Goal: Task Accomplishment & Management: Manage account settings

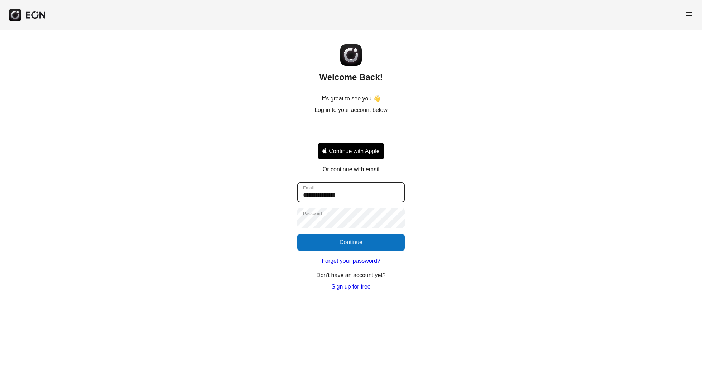
type input "**********"
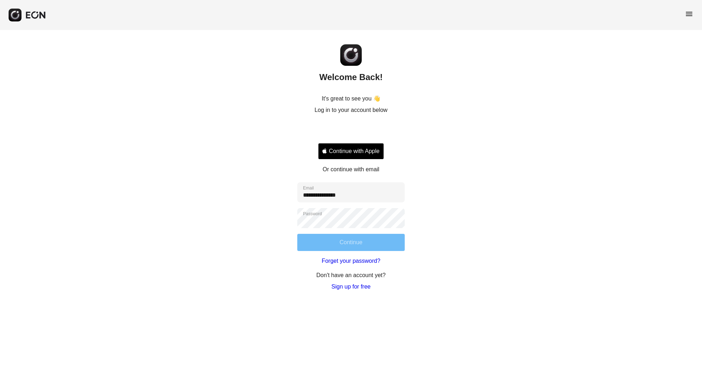
click at [350, 237] on button "Continue" at bounding box center [350, 242] width 107 height 17
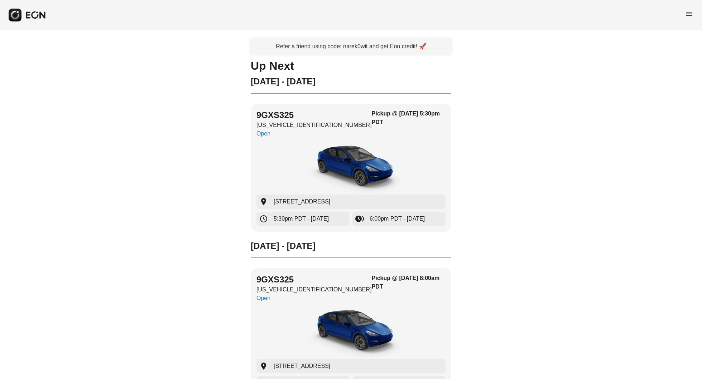
click at [688, 16] on span "menu" at bounding box center [688, 14] width 9 height 9
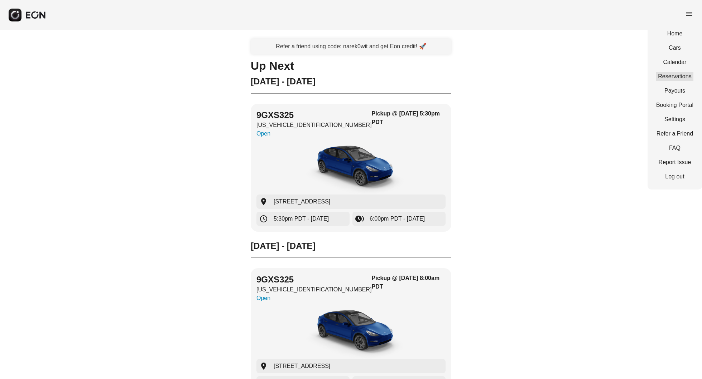
click at [679, 77] on link "Reservations" at bounding box center [674, 76] width 37 height 9
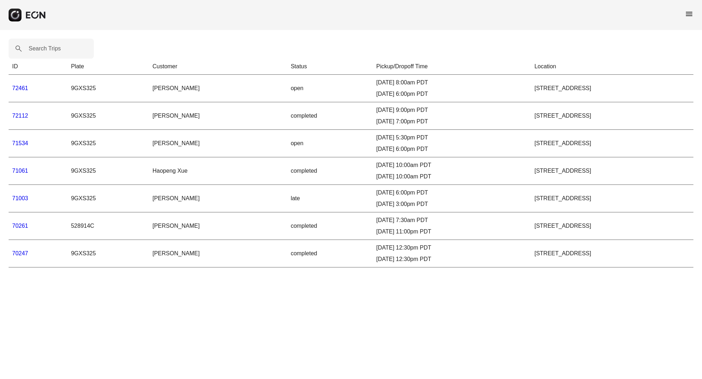
click at [689, 16] on span "menu" at bounding box center [688, 14] width 9 height 9
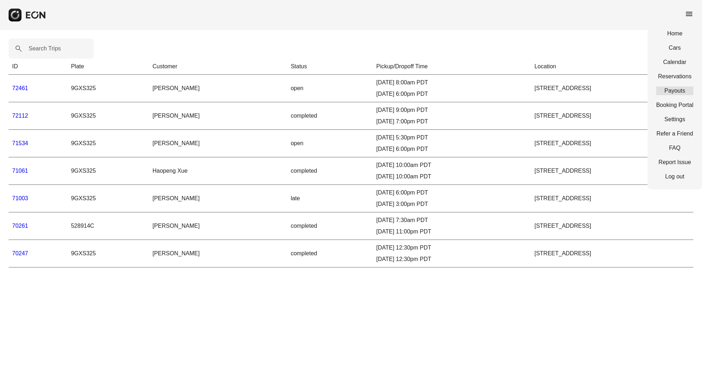
click at [676, 91] on link "Payouts" at bounding box center [674, 91] width 37 height 9
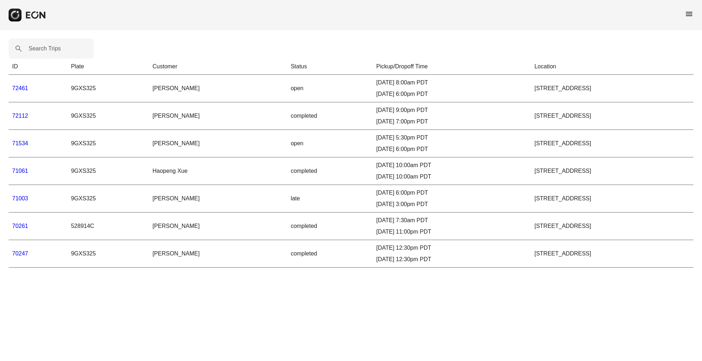
click at [24, 114] on link "72112" at bounding box center [20, 116] width 16 height 6
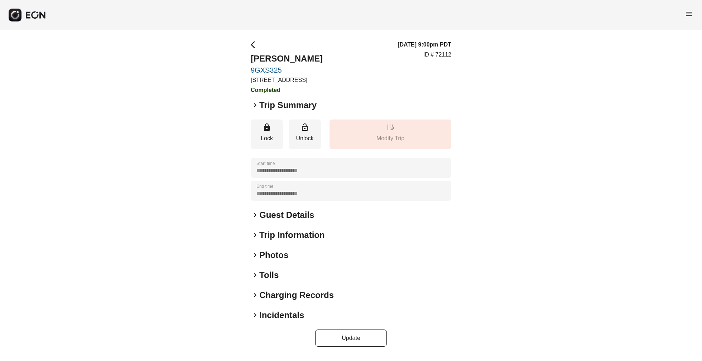
scroll to position [4, 0]
click at [263, 210] on div "**********" at bounding box center [351, 193] width 200 height 306
click at [263, 221] on h2 "Guest Details" at bounding box center [286, 214] width 55 height 11
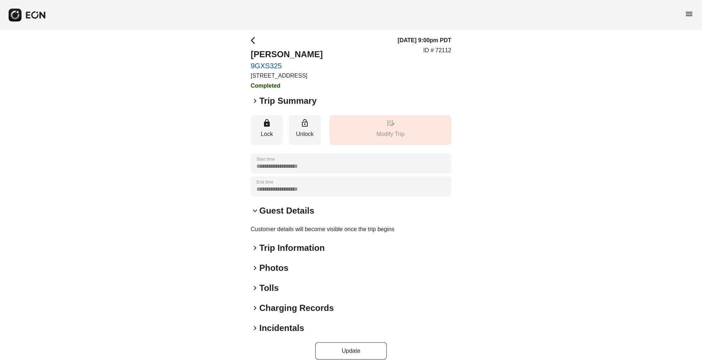
click at [266, 254] on h2 "Trip Information" at bounding box center [292, 247] width 66 height 11
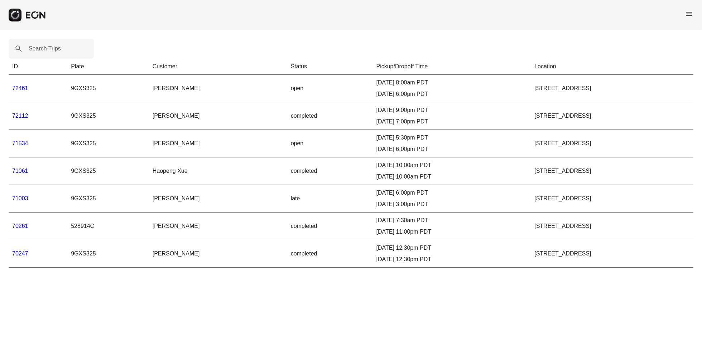
click at [20, 146] on link "71534" at bounding box center [20, 143] width 16 height 6
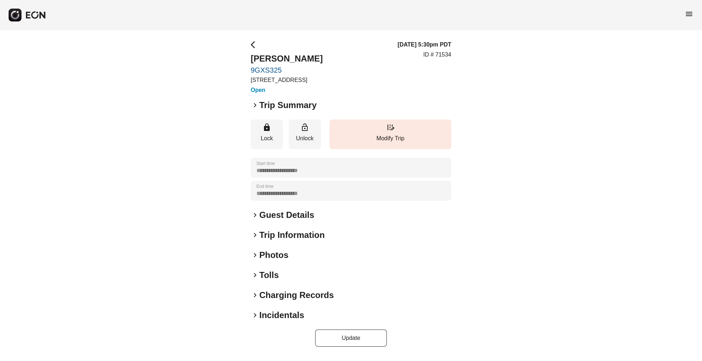
click at [256, 239] on span "keyboard_arrow_right" at bounding box center [255, 235] width 9 height 9
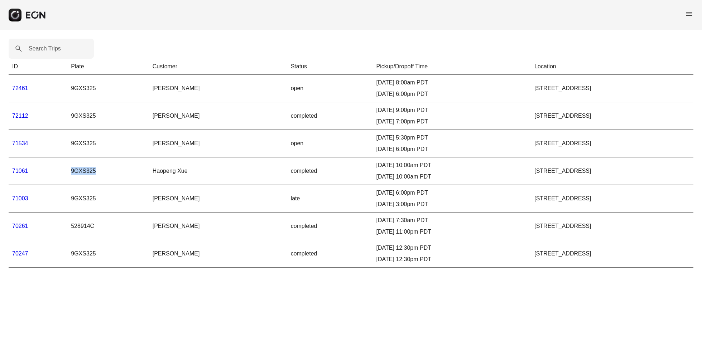
drag, startPoint x: 88, startPoint y: 173, endPoint x: 62, endPoint y: 162, distance: 28.1
click at [67, 162] on td "9GXS325" at bounding box center [108, 172] width 82 height 28
drag, startPoint x: 72, startPoint y: 172, endPoint x: 95, endPoint y: 175, distance: 23.8
click at [95, 175] on td "9GXS325" at bounding box center [108, 172] width 82 height 28
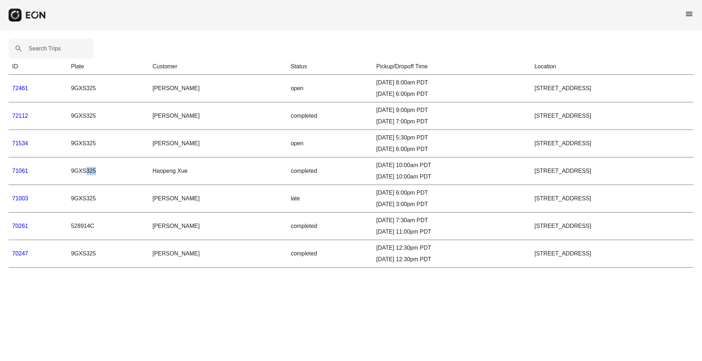
click at [95, 175] on td "9GXS325" at bounding box center [108, 172] width 82 height 28
drag, startPoint x: 174, startPoint y: 174, endPoint x: 44, endPoint y: 159, distance: 130.7
click at [44, 159] on tr "71061 9GXS325 Haopeng Xue completed 08/29/25, 10:00am PDT 08/31/25, 10:00am PDT…" at bounding box center [351, 172] width 684 height 28
click at [149, 185] on td "Haopeng Xue" at bounding box center [218, 172] width 138 height 28
drag, startPoint x: 247, startPoint y: 170, endPoint x: 17, endPoint y: 161, distance: 229.7
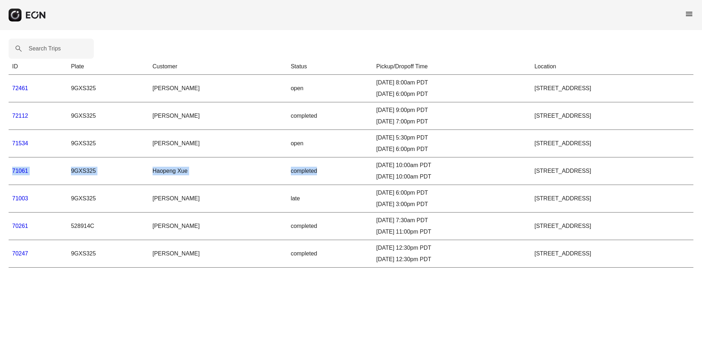
click at [17, 161] on tr "71061 9GXS325 Haopeng Xue completed 08/29/25, 10:00am PDT 08/31/25, 10:00am PDT…" at bounding box center [351, 172] width 684 height 28
click at [376, 174] on div "08/31/25, 10:00am PDT" at bounding box center [451, 177] width 151 height 9
drag, startPoint x: 331, startPoint y: 164, endPoint x: 327, endPoint y: 184, distance: 20.9
click at [372, 184] on td "08/29/25, 10:00am PDT 08/31/25, 10:00am PDT" at bounding box center [451, 172] width 158 height 28
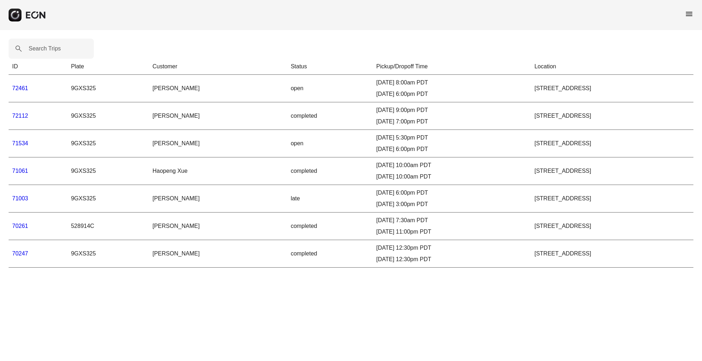
drag, startPoint x: 344, startPoint y: 175, endPoint x: 268, endPoint y: 161, distance: 77.3
click at [372, 161] on td "08/29/25, 10:00am PDT 08/31/25, 10:00am PDT" at bounding box center [451, 172] width 158 height 28
drag, startPoint x: 268, startPoint y: 163, endPoint x: 331, endPoint y: 183, distance: 65.4
click at [372, 183] on td "08/29/25, 10:00am PDT 08/31/25, 10:00am PDT" at bounding box center [451, 172] width 158 height 28
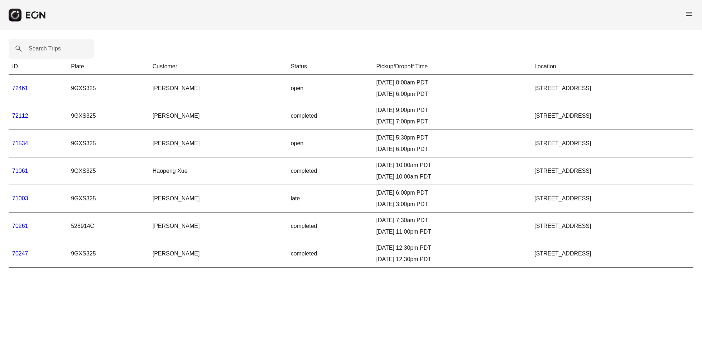
click at [372, 183] on td "08/29/25, 10:00am PDT 08/31/25, 10:00am PDT" at bounding box center [451, 172] width 158 height 28
drag, startPoint x: 205, startPoint y: 171, endPoint x: 294, endPoint y: 178, distance: 88.3
click at [294, 178] on tr "71061 9GXS325 Haopeng Xue completed 08/29/25, 10:00am PDT 08/31/25, 10:00am PDT…" at bounding box center [351, 172] width 684 height 28
click at [376, 178] on div "08/31/25, 10:00am PDT" at bounding box center [451, 177] width 151 height 9
click at [20, 87] on link "72461" at bounding box center [20, 88] width 16 height 6
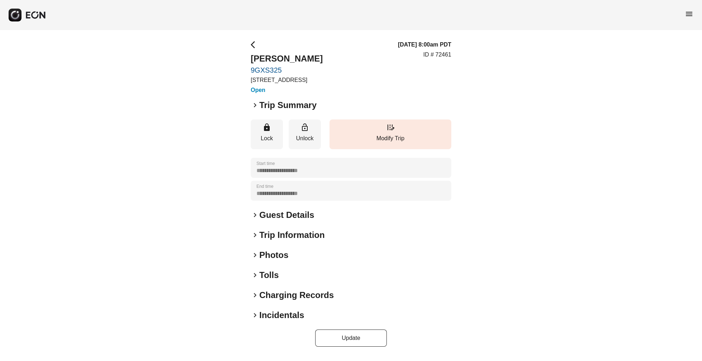
scroll to position [3, 0]
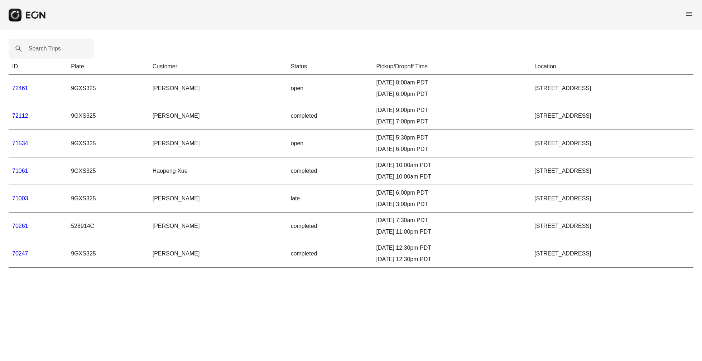
click at [19, 115] on link "72112" at bounding box center [20, 116] width 16 height 6
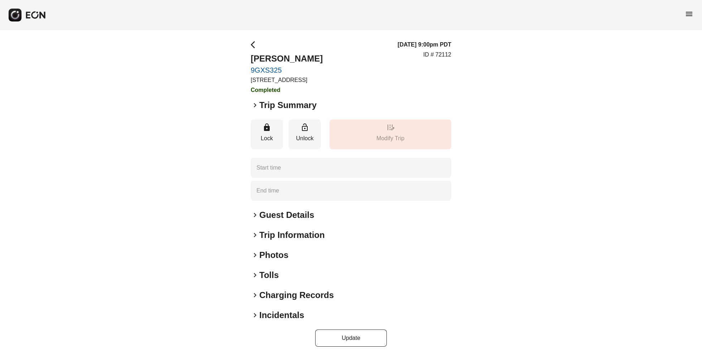
type time "**********"
click at [261, 316] on h2 "Incidentals" at bounding box center [281, 315] width 45 height 11
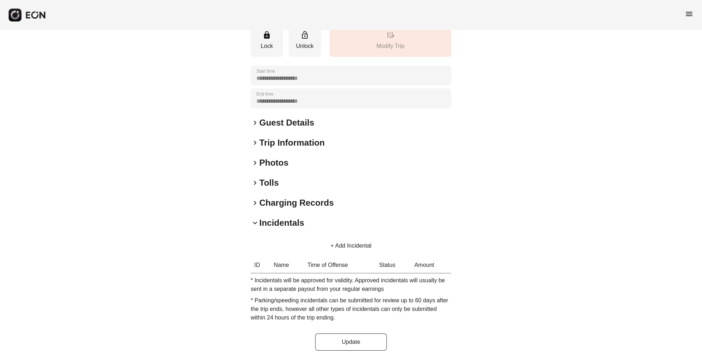
scroll to position [101, 0]
click at [257, 208] on div "keyboard_arrow_right Charging Records" at bounding box center [351, 202] width 200 height 11
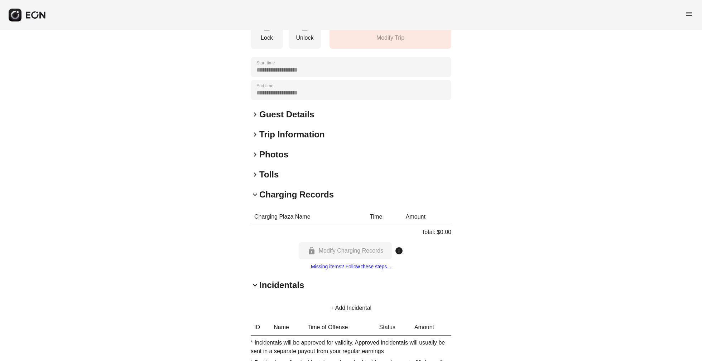
click at [255, 179] on span "keyboard_arrow_right" at bounding box center [255, 174] width 9 height 9
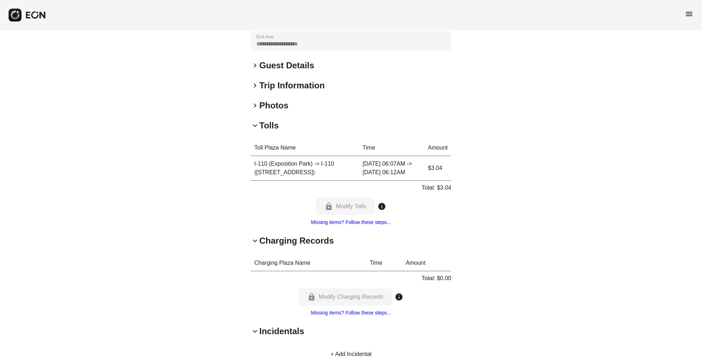
scroll to position [149, 0]
click at [248, 111] on div "**********" at bounding box center [351, 175] width 702 height 589
click at [250, 121] on div "**********" at bounding box center [351, 175] width 702 height 589
click at [258, 131] on span "keyboard_arrow_down" at bounding box center [255, 126] width 9 height 9
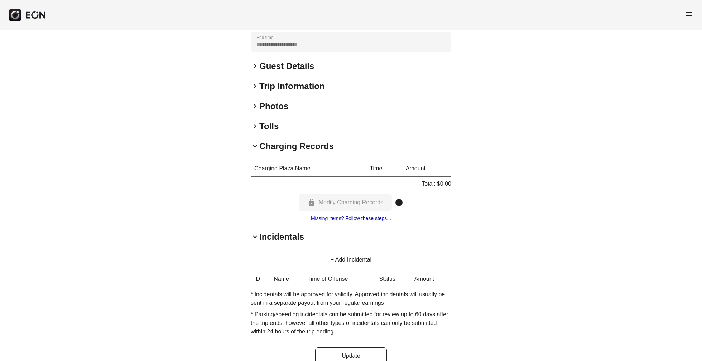
click at [252, 91] on span "keyboard_arrow_right" at bounding box center [255, 86] width 9 height 9
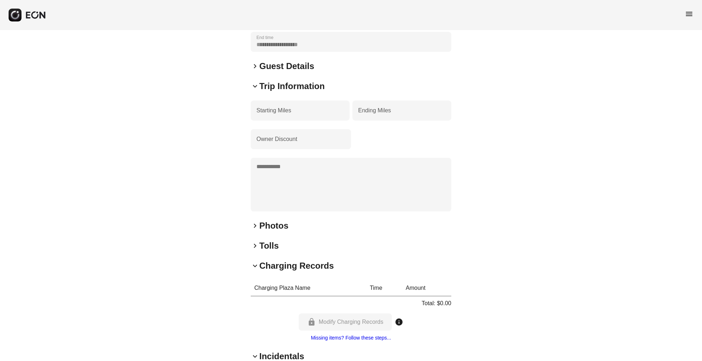
click at [256, 83] on div "**********" at bounding box center [351, 188] width 200 height 593
click at [255, 71] on span "keyboard_arrow_right" at bounding box center [255, 66] width 9 height 9
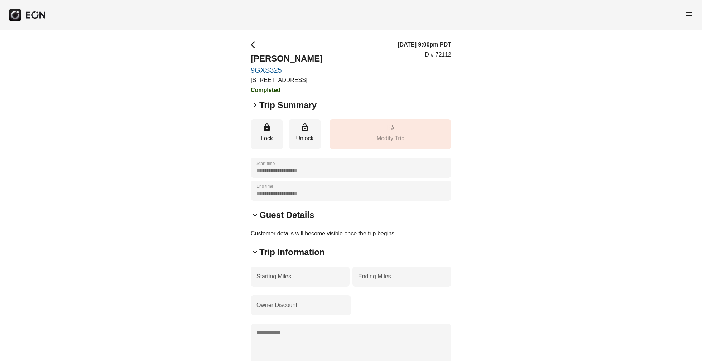
scroll to position [0, 0]
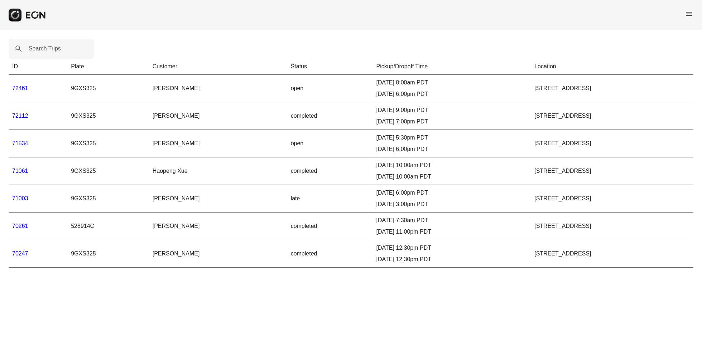
click at [25, 200] on link "71003" at bounding box center [20, 198] width 16 height 6
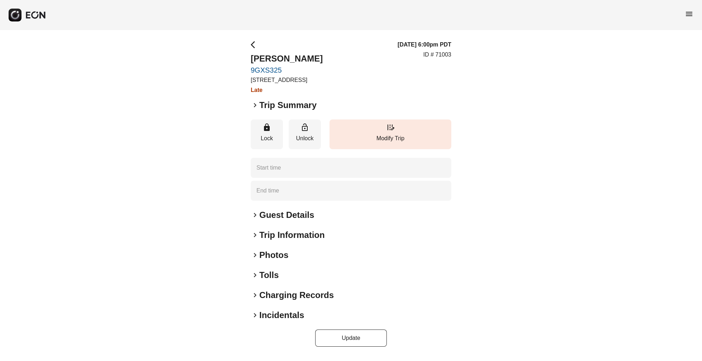
type time "**********"
click at [256, 300] on span "keyboard_arrow_right" at bounding box center [255, 295] width 9 height 9
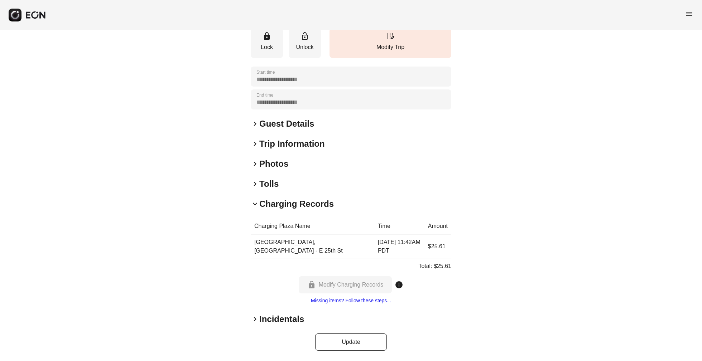
scroll to position [91, 0]
click at [257, 316] on span "keyboard_arrow_right" at bounding box center [255, 319] width 9 height 9
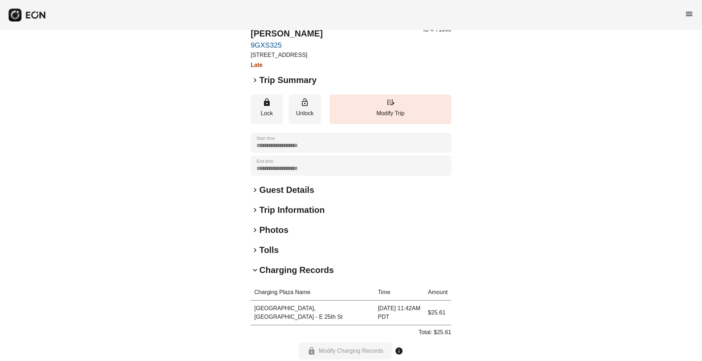
scroll to position [26, 0]
click at [257, 77] on div "**********" at bounding box center [351, 271] width 200 height 514
click at [257, 68] on h3 "Late" at bounding box center [287, 64] width 72 height 9
click at [223, 160] on div "**********" at bounding box center [351, 271] width 702 height 535
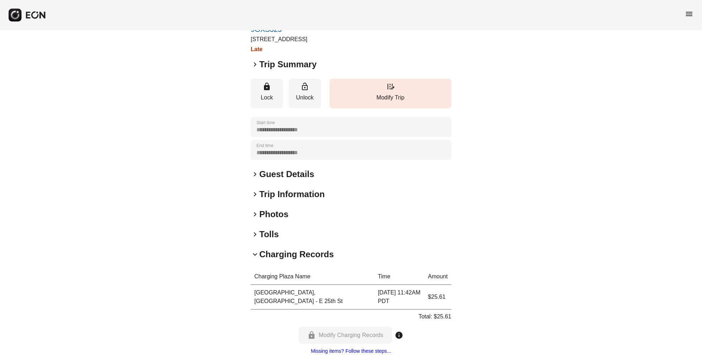
scroll to position [43, 0]
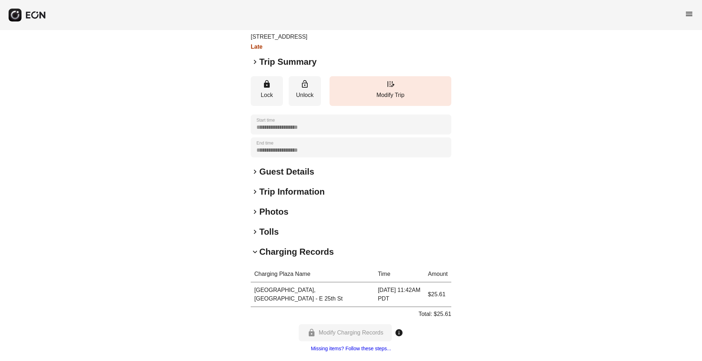
click at [261, 178] on h2 "Guest Details" at bounding box center [286, 171] width 55 height 11
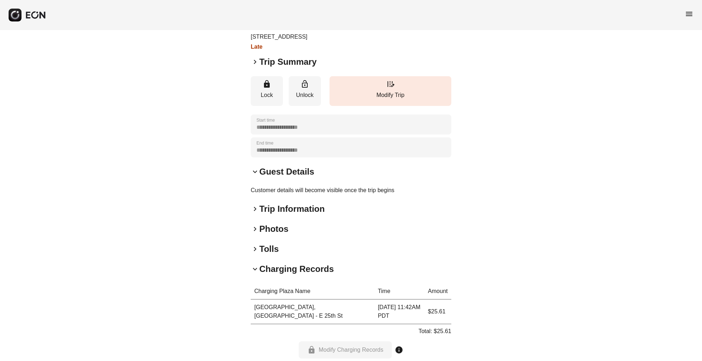
click at [253, 209] on div "**********" at bounding box center [351, 262] width 200 height 531
click at [255, 213] on span "keyboard_arrow_right" at bounding box center [255, 209] width 9 height 9
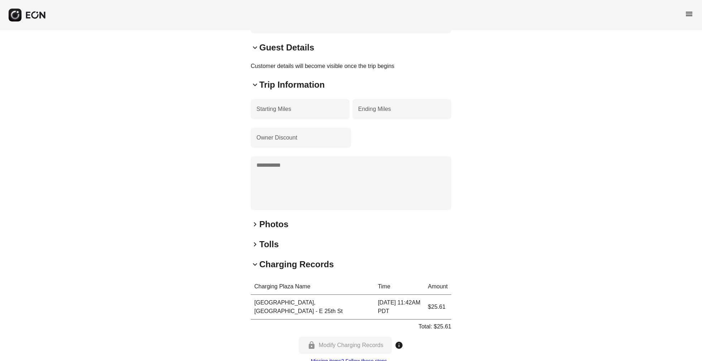
scroll to position [168, 0]
click at [255, 248] on span "keyboard_arrow_right" at bounding box center [255, 243] width 9 height 9
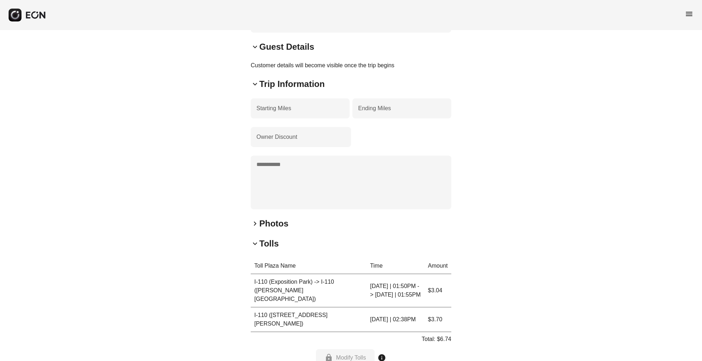
click at [254, 243] on div "**********" at bounding box center [351, 261] width 200 height 779
click at [252, 224] on div "**********" at bounding box center [351, 261] width 200 height 779
click at [252, 228] on span "keyboard_arrow_right" at bounding box center [255, 223] width 9 height 9
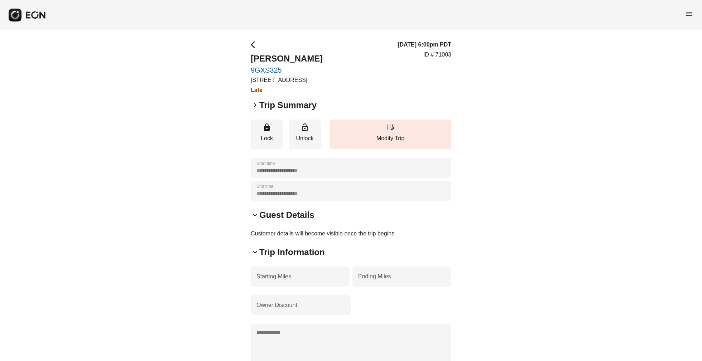
scroll to position [0, 0]
drag, startPoint x: 413, startPoint y: 88, endPoint x: 405, endPoint y: 38, distance: 50.3
click at [406, 95] on div "08/22/25, 6:00pm PDT ID # 71003" at bounding box center [424, 67] width 54 height 54
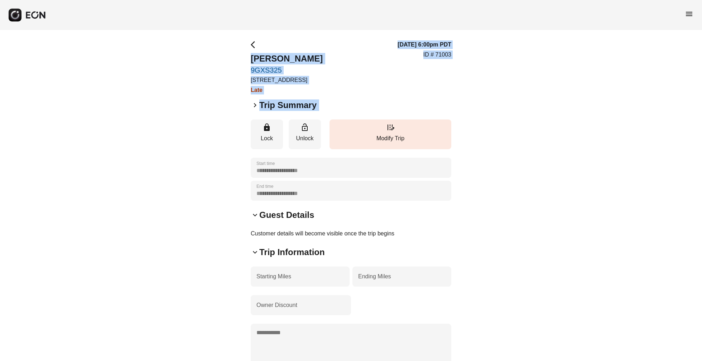
drag, startPoint x: 406, startPoint y: 124, endPoint x: 319, endPoint y: 3, distance: 148.6
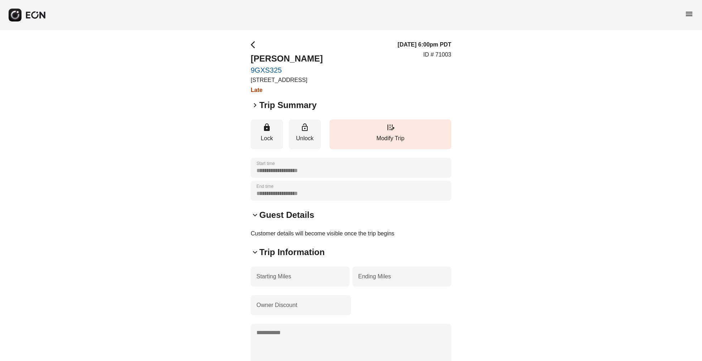
click at [239, 25] on div "menu" at bounding box center [351, 15] width 702 height 30
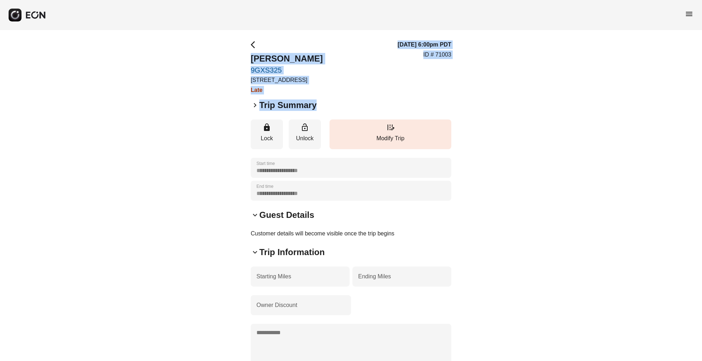
drag, startPoint x: 254, startPoint y: 29, endPoint x: 417, endPoint y: 110, distance: 182.2
click at [417, 111] on div "keyboard_arrow_right Trip Summary" at bounding box center [351, 105] width 200 height 11
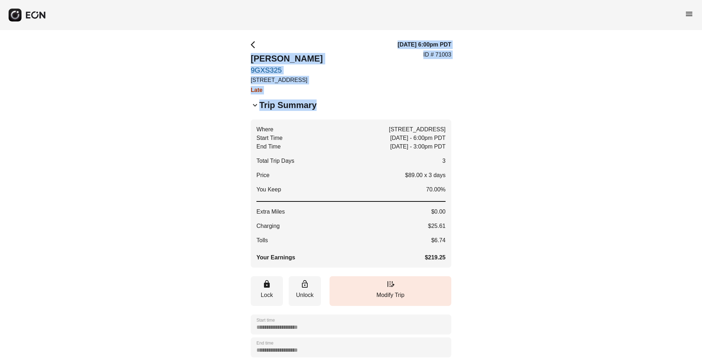
drag, startPoint x: 426, startPoint y: 117, endPoint x: 240, endPoint y: 8, distance: 215.8
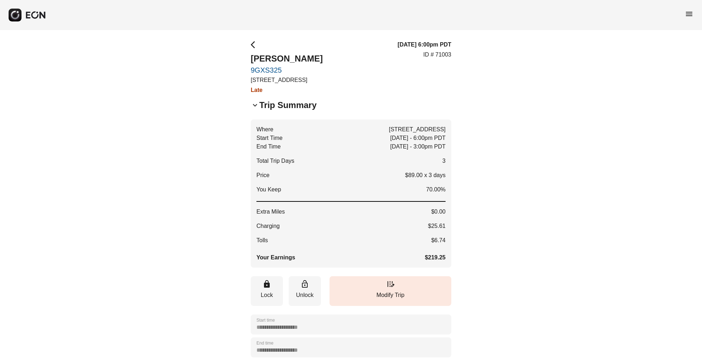
click at [315, 49] on div "arrow_back_ios cortez ivie 9GXS325 1274 North Crescent Heights Boulevard, West …" at bounding box center [287, 67] width 72 height 54
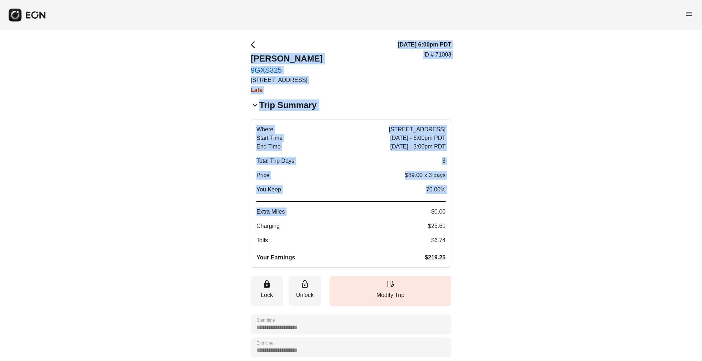
drag, startPoint x: 310, startPoint y: 28, endPoint x: 367, endPoint y: 223, distance: 203.3
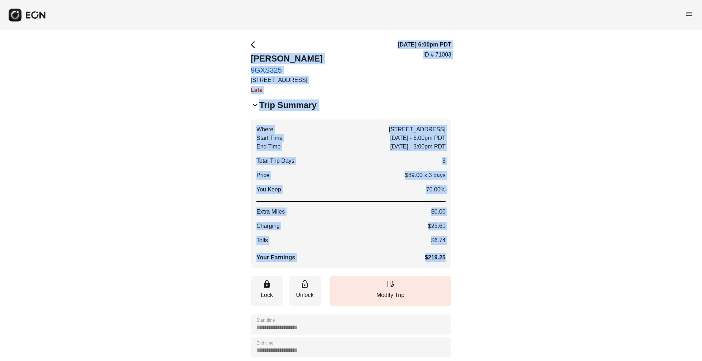
drag, startPoint x: 468, startPoint y: 275, endPoint x: 354, endPoint y: 43, distance: 258.1
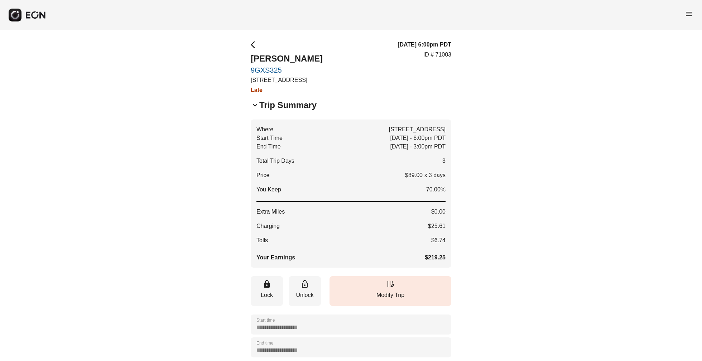
click at [29, 13] on icon "button" at bounding box center [35, 15] width 21 height 8
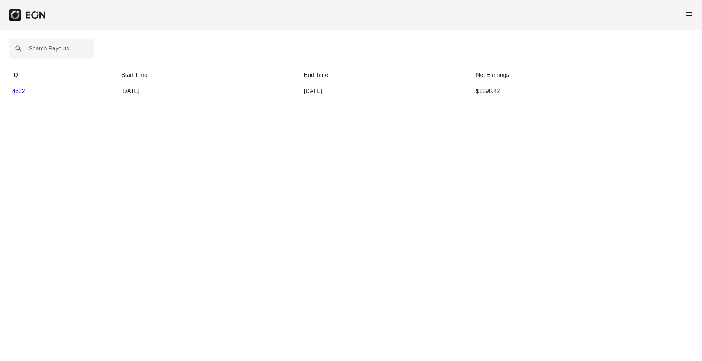
click at [20, 91] on link "4622" at bounding box center [18, 91] width 13 height 6
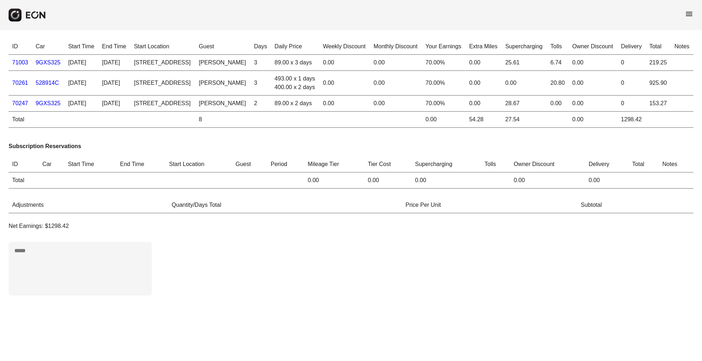
click at [170, 71] on td "[STREET_ADDRESS]" at bounding box center [162, 63] width 65 height 16
click at [53, 106] on link "9GXS325" at bounding box center [48, 103] width 25 height 6
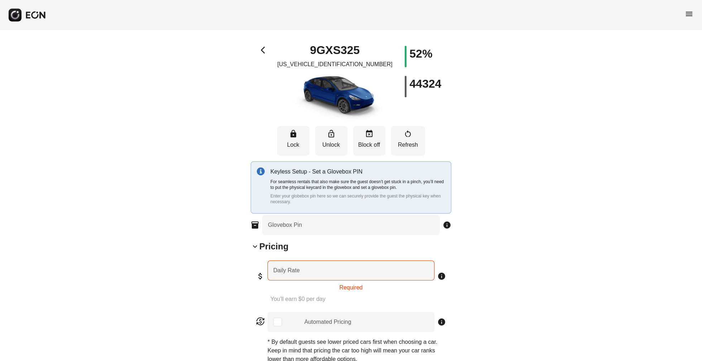
type Pin "****"
type Rate "***"
type Book "*"
type input "**********"
type Plate "*******"
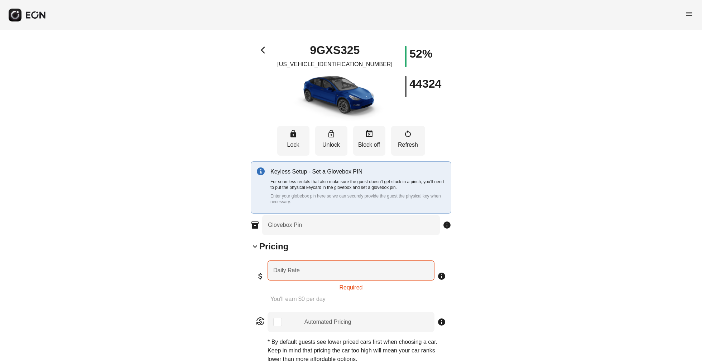
type Drive "****"
type Seats "*"
select select "**"
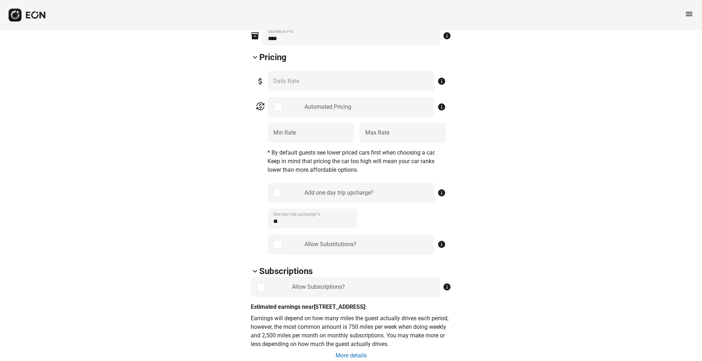
scroll to position [301, 0]
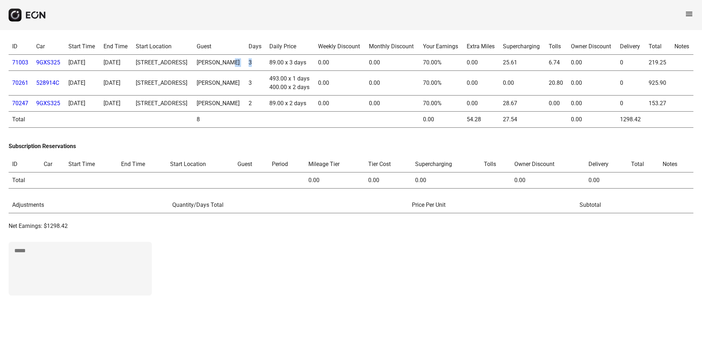
drag, startPoint x: 303, startPoint y: 73, endPoint x: 287, endPoint y: 76, distance: 15.9
click at [287, 71] on tr "71003 9GXS325 08/22/25 08/25/25 1274 North Crescent Heights Boulevard, West Hol…" at bounding box center [351, 63] width 684 height 16
click at [365, 71] on td "0.00" at bounding box center [339, 63] width 51 height 16
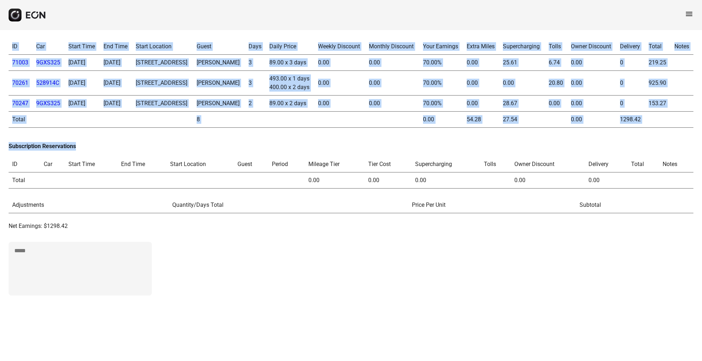
drag, startPoint x: 418, startPoint y: 22, endPoint x: 499, endPoint y: 191, distance: 186.9
click at [498, 191] on div "menu ID Car Start Time End Time Start Location Guest Days Daily Price Weekly Di…" at bounding box center [351, 152] width 702 height 304
click at [499, 151] on h3 "Subscription Reservations" at bounding box center [351, 146] width 684 height 9
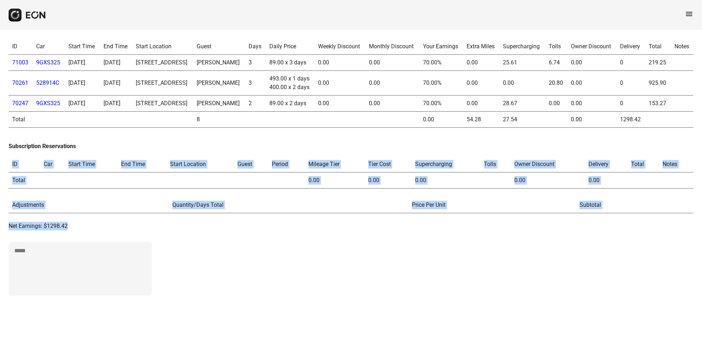
drag, startPoint x: 499, startPoint y: 191, endPoint x: 538, endPoint y: 336, distance: 150.1
click at [538, 304] on div "ID Car Start Time End Time Start Location Guest Days Daily Price Weekly Discoun…" at bounding box center [351, 167] width 702 height 274
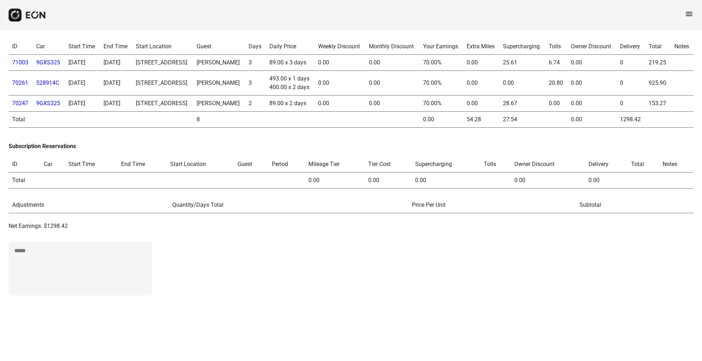
click at [513, 289] on div "ID Car Start Time End Time Start Location Guest Days Daily Price Weekly Discoun…" at bounding box center [351, 167] width 702 height 274
click at [191, 279] on div "ID Car Start Time End Time Start Location Guest Days Daily Price Weekly Discoun…" at bounding box center [351, 167] width 702 height 274
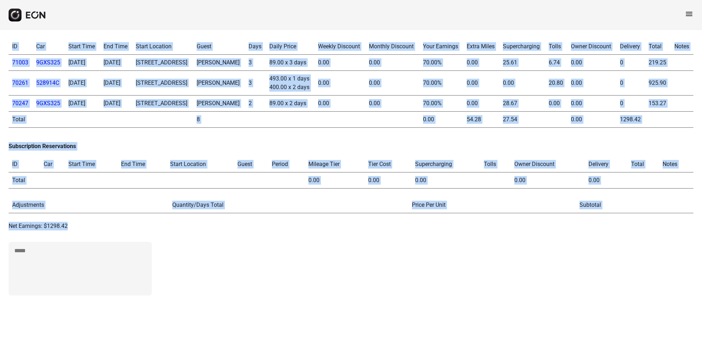
drag, startPoint x: 191, startPoint y: 276, endPoint x: 3, endPoint y: -55, distance: 380.4
click at [3, 0] on html "menu ID Car Start Time End Time Start Location Guest Days Daily Price Weekly Di…" at bounding box center [351, 152] width 702 height 304
click at [67, 21] on div "menu" at bounding box center [351, 15] width 702 height 30
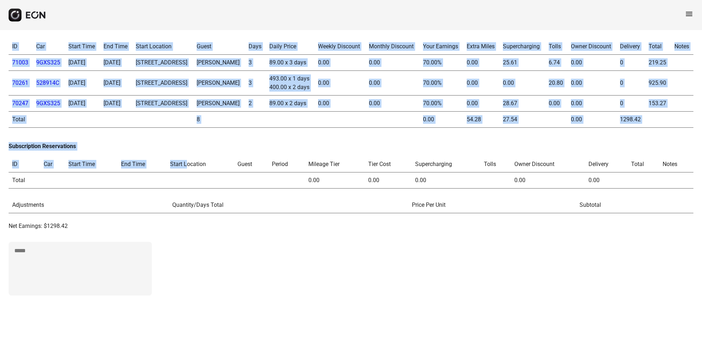
drag, startPoint x: 11, startPoint y: 2, endPoint x: 188, endPoint y: 206, distance: 270.0
click at [188, 206] on html "menu ID Car Start Time End Time Start Location Guest Days Daily Price Weekly Di…" at bounding box center [351, 152] width 702 height 304
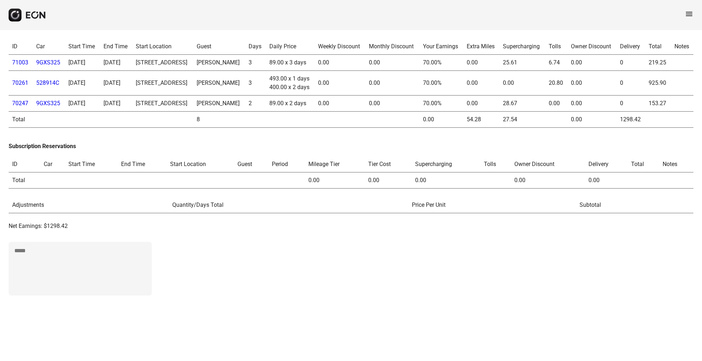
click at [289, 263] on div "ID Car Start Time End Time Start Location Guest Days Daily Price Weekly Discoun…" at bounding box center [351, 167] width 702 height 274
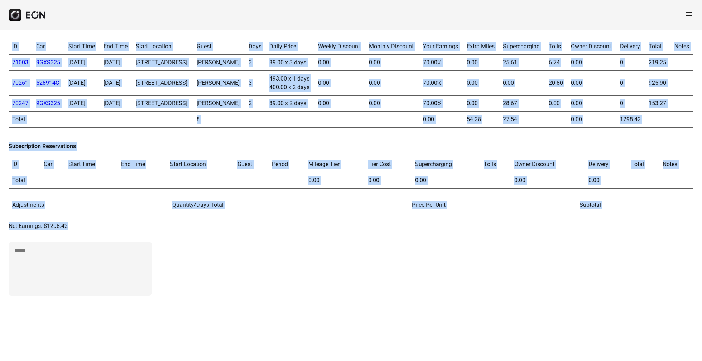
drag, startPoint x: 326, startPoint y: 295, endPoint x: 53, endPoint y: -85, distance: 467.6
click at [53, 0] on html "menu ID Car Start Time End Time Start Location Guest Days Daily Price Weekly Di…" at bounding box center [351, 152] width 702 height 304
click at [303, 11] on div "menu" at bounding box center [351, 15] width 702 height 30
drag, startPoint x: 187, startPoint y: 277, endPoint x: 160, endPoint y: 15, distance: 263.4
click at [160, 15] on div "menu ID Car Start Time End Time Start Location Guest Days Daily Price Weekly Di…" at bounding box center [351, 152] width 702 height 304
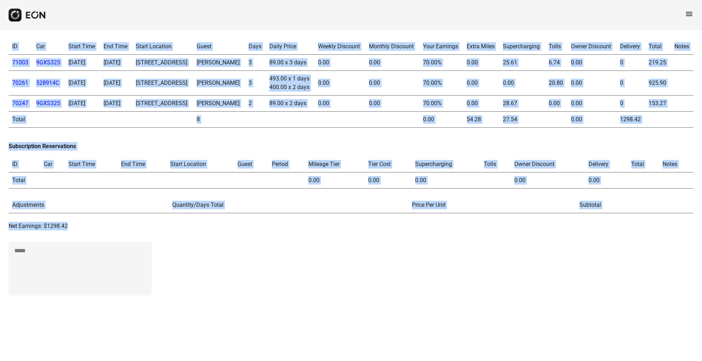
click at [216, 173] on th "Start Location" at bounding box center [199, 164] width 67 height 16
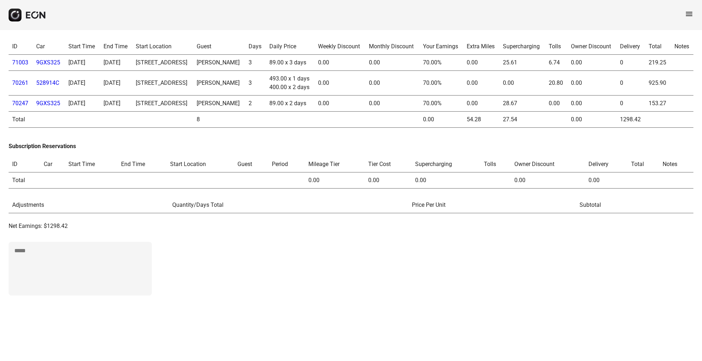
scroll to position [0, 0]
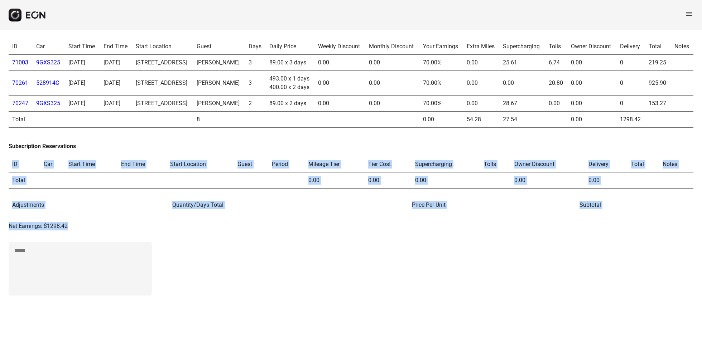
drag, startPoint x: 410, startPoint y: 193, endPoint x: 410, endPoint y: 330, distance: 136.8
click at [410, 304] on div "ID Car Start Time End Time Start Location Guest Days Daily Price Weekly Discoun…" at bounding box center [351, 167] width 702 height 274
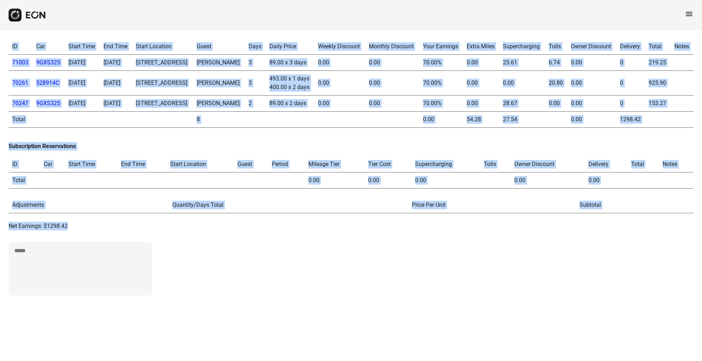
drag, startPoint x: 379, startPoint y: 278, endPoint x: 408, endPoint y: -69, distance: 348.1
click at [408, 0] on html "menu ID Car Start Time End Time Start Location Guest Days Daily Price Weekly Di…" at bounding box center [351, 152] width 702 height 304
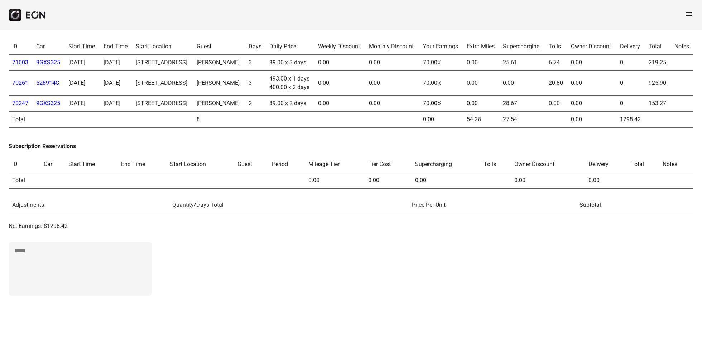
click at [426, 185] on div "Subscription Reservations ID Car Start Time End Time Start Location Guest Perio…" at bounding box center [351, 162] width 684 height 52
click at [23, 4] on div "menu" at bounding box center [351, 15] width 702 height 30
click at [22, 18] on button "button" at bounding box center [28, 15] width 38 height 13
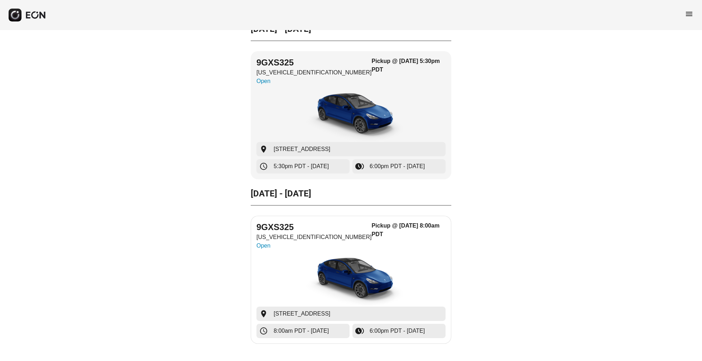
scroll to position [217, 0]
click at [349, 282] on img "button" at bounding box center [350, 280] width 107 height 54
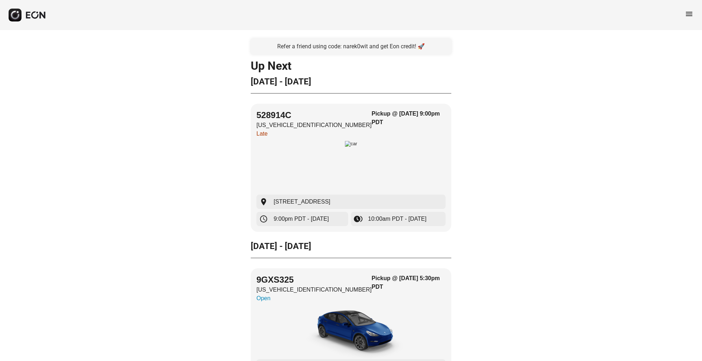
click at [692, 16] on span "menu" at bounding box center [688, 14] width 9 height 9
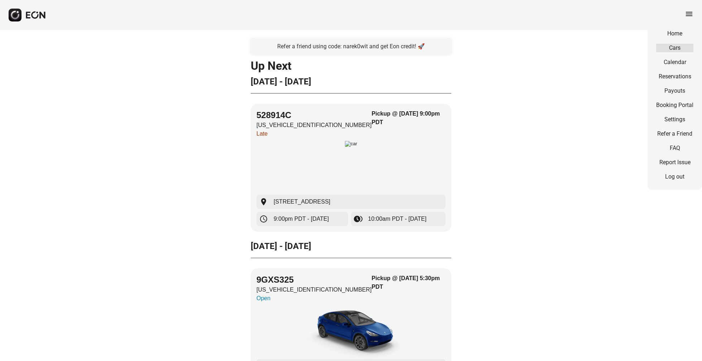
click at [672, 49] on link "Cars" at bounding box center [674, 48] width 37 height 9
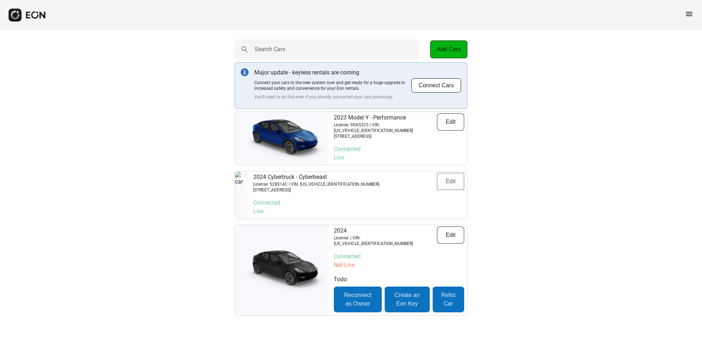
click at [445, 187] on button "Edit" at bounding box center [450, 181] width 27 height 17
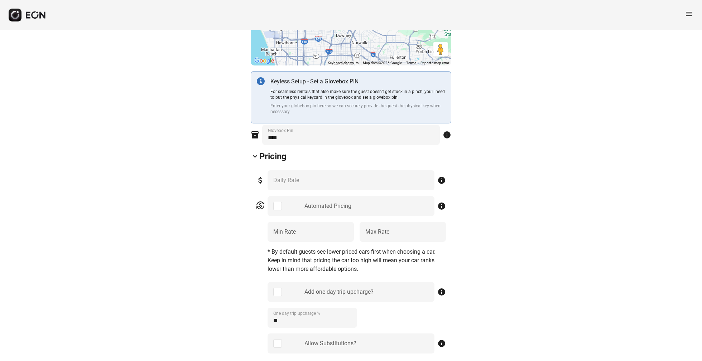
scroll to position [178, 0]
click at [328, 236] on Rate "***" at bounding box center [310, 233] width 86 height 20
type Rate "***"
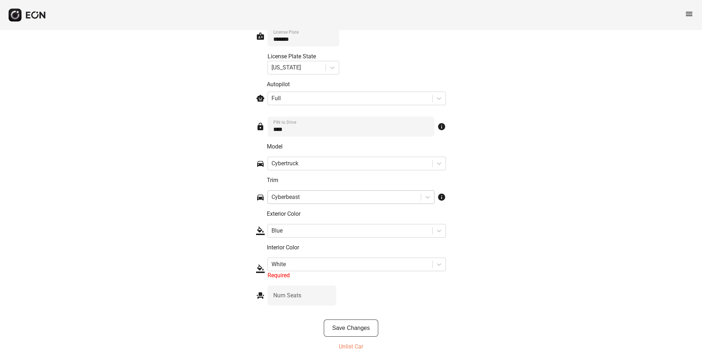
scroll to position [1028, 0]
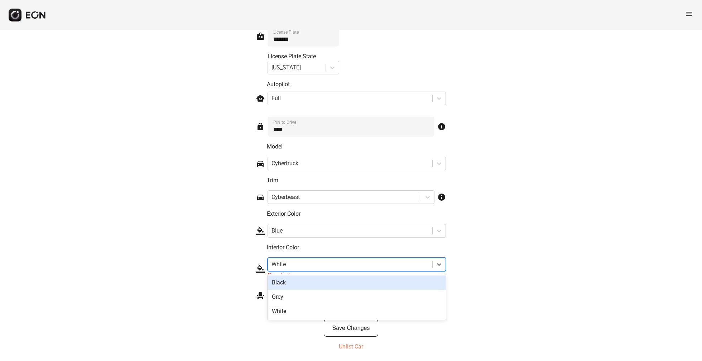
click at [365, 258] on div "White" at bounding box center [350, 264] width 164 height 13
click at [370, 269] on div at bounding box center [349, 265] width 157 height 10
click at [373, 264] on div at bounding box center [349, 265] width 157 height 10
type input "*"
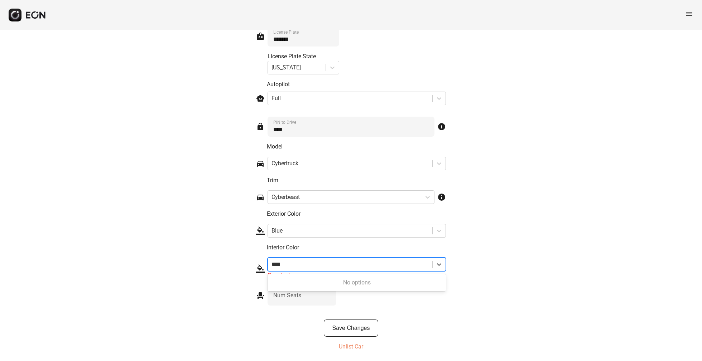
type input "****"
click at [402, 281] on div "No options" at bounding box center [356, 283] width 178 height 14
click at [376, 331] on button "Save Changes" at bounding box center [351, 328] width 55 height 17
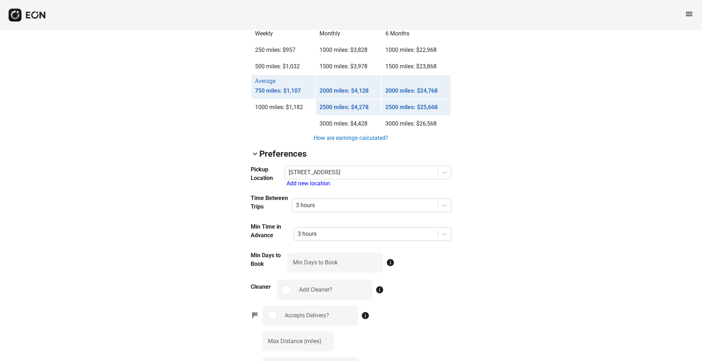
scroll to position [634, 0]
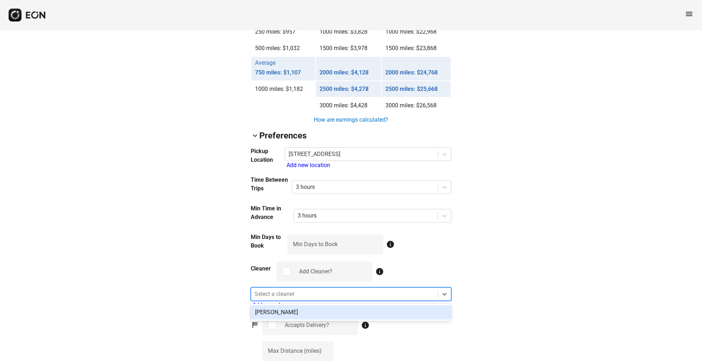
click at [297, 299] on div at bounding box center [344, 294] width 179 height 10
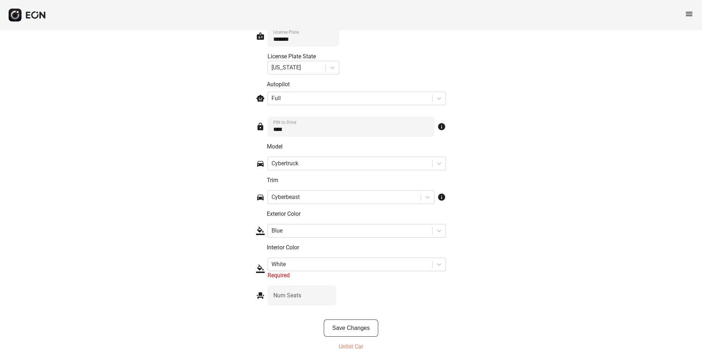
scroll to position [1028, 0]
click at [407, 268] on div at bounding box center [349, 265] width 157 height 10
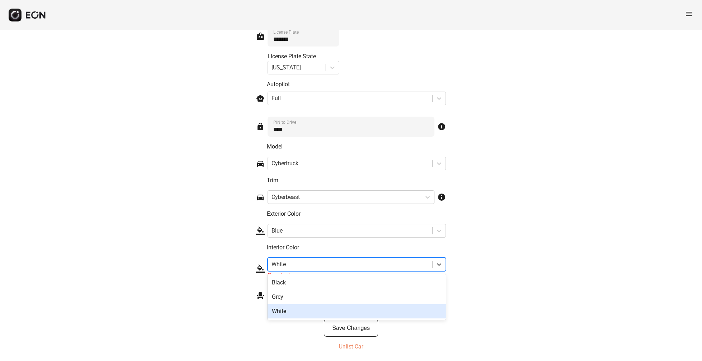
click at [384, 309] on div "White" at bounding box center [356, 311] width 178 height 14
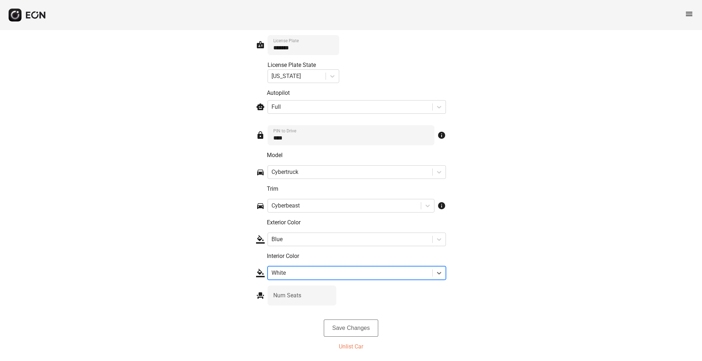
click at [362, 331] on button "Save Changes" at bounding box center [351, 328] width 55 height 17
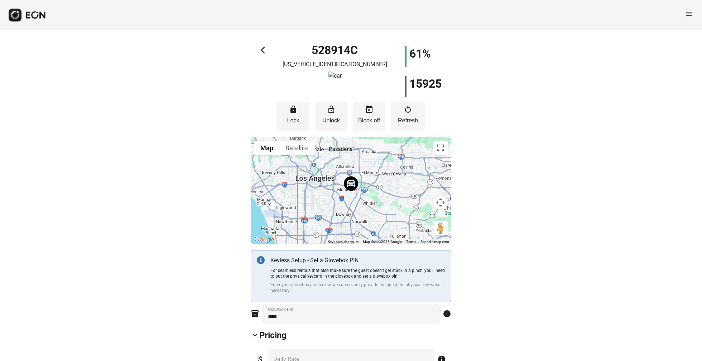
scroll to position [0, 0]
click at [416, 49] on h1 "61%" at bounding box center [419, 53] width 21 height 9
click at [404, 118] on p "Refresh" at bounding box center [407, 120] width 27 height 9
click at [415, 111] on button "restart_alt Refresh" at bounding box center [408, 117] width 34 height 30
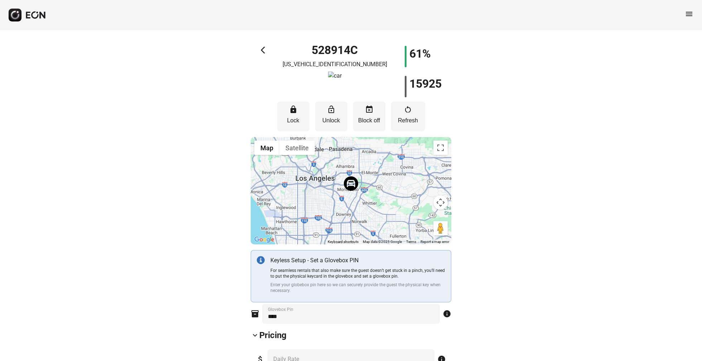
click at [40, 12] on icon "button" at bounding box center [42, 15] width 6 height 7
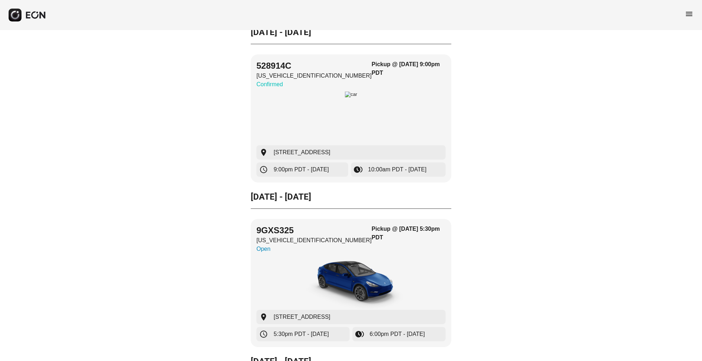
scroll to position [52, 0]
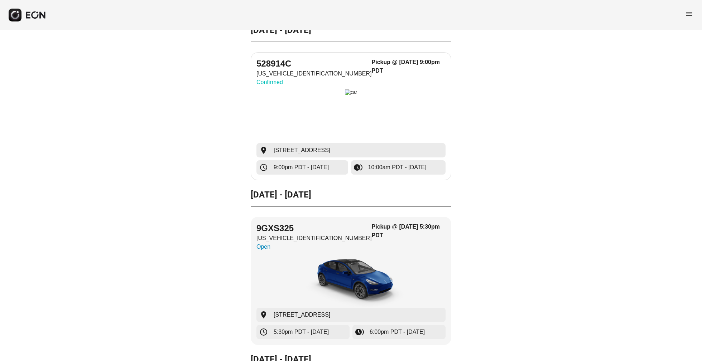
click at [345, 118] on img "button" at bounding box center [351, 116] width 13 height 54
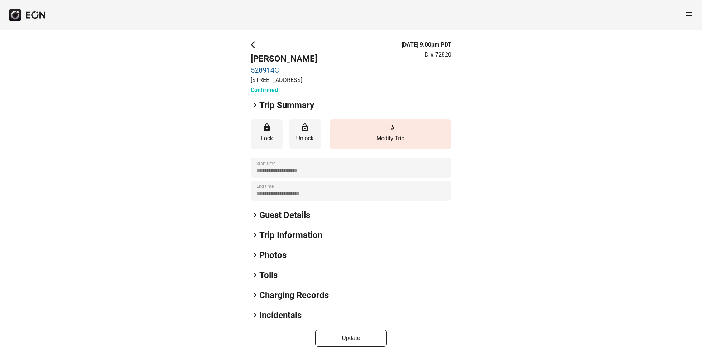
click at [261, 221] on h2 "Guest Details" at bounding box center [284, 214] width 51 height 11
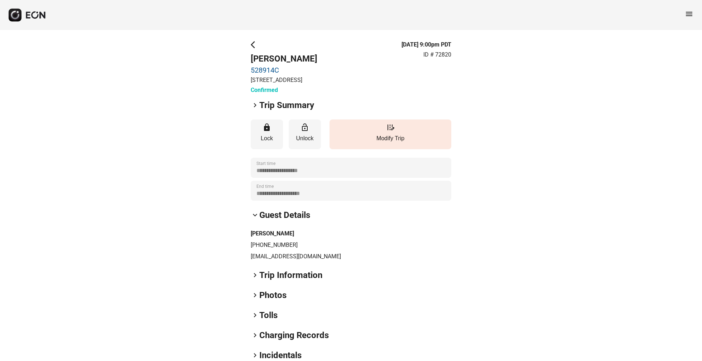
click at [254, 280] on span "keyboard_arrow_right" at bounding box center [255, 275] width 9 height 9
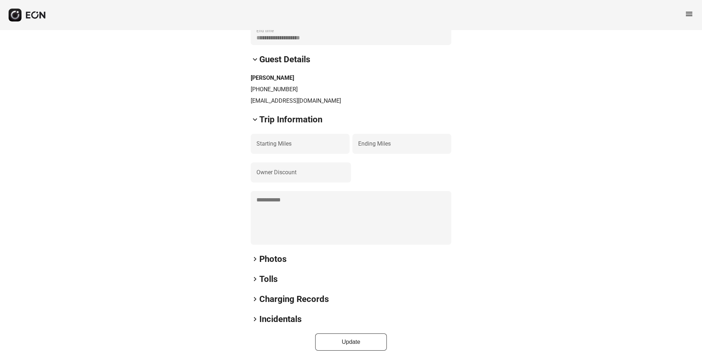
scroll to position [164, 0]
click at [254, 260] on span "keyboard_arrow_right" at bounding box center [255, 259] width 9 height 9
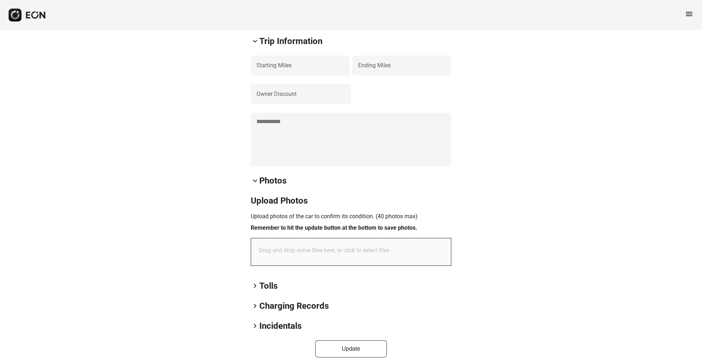
scroll to position [249, 0]
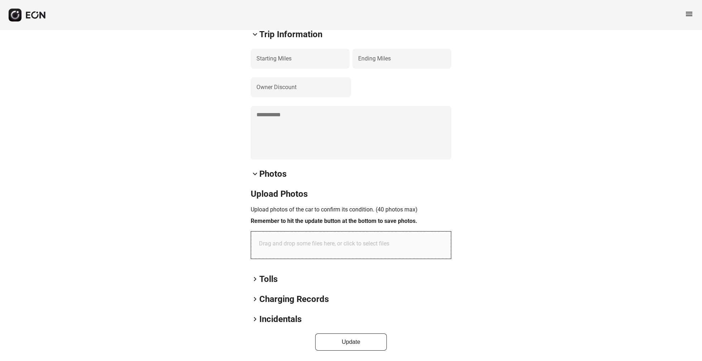
click at [257, 298] on span "keyboard_arrow_right" at bounding box center [255, 299] width 9 height 9
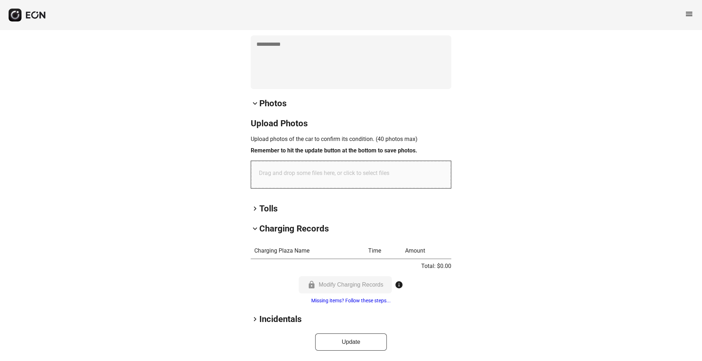
scroll to position [319, 0]
click at [256, 205] on span "keyboard_arrow_right" at bounding box center [255, 208] width 9 height 9
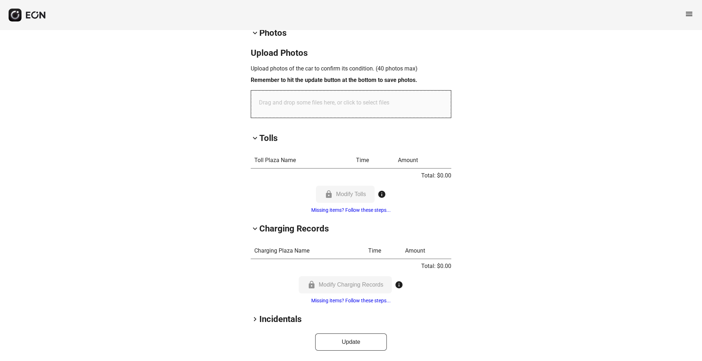
scroll to position [390, 0]
click at [258, 323] on span "keyboard_arrow_right" at bounding box center [255, 319] width 9 height 9
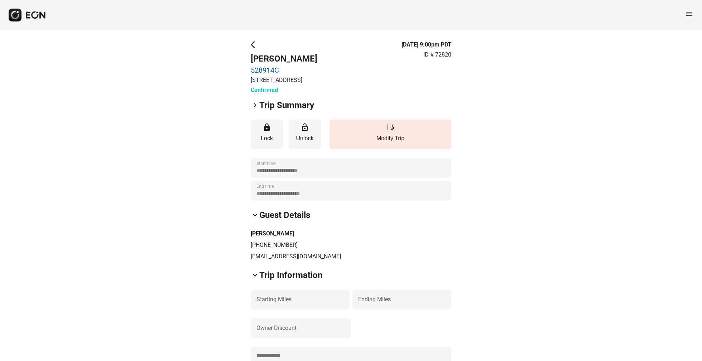
scroll to position [0, 0]
drag, startPoint x: 294, startPoint y: 241, endPoint x: 250, endPoint y: 242, distance: 43.7
copy h3 "Michael Hurst"
click at [253, 110] on span "keyboard_arrow_right" at bounding box center [255, 105] width 9 height 9
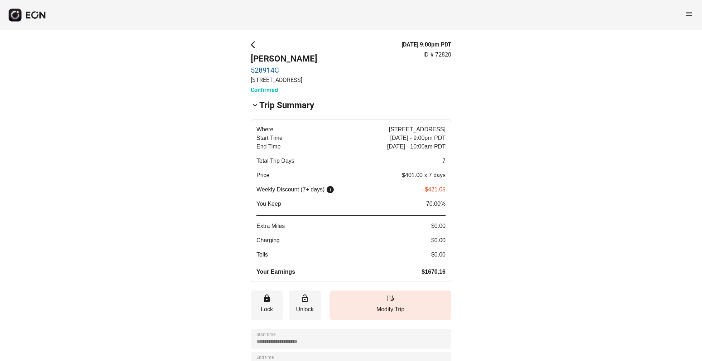
drag, startPoint x: 420, startPoint y: 195, endPoint x: 442, endPoint y: 197, distance: 22.6
click at [442, 194] on div "Weekly Discount (7+ days) info -$421.05" at bounding box center [350, 189] width 189 height 9
click at [333, 194] on span "info" at bounding box center [330, 189] width 9 height 9
click at [442, 194] on p "-$421.05" at bounding box center [434, 189] width 23 height 9
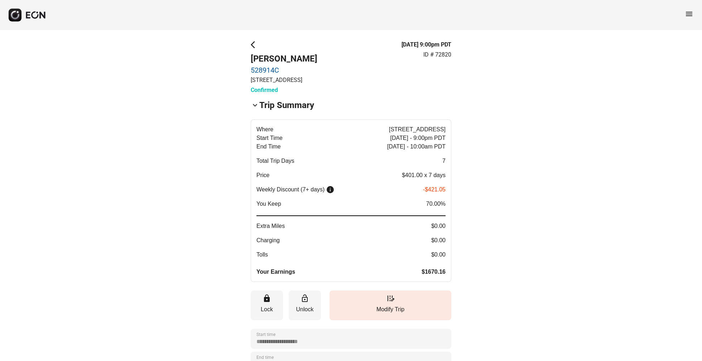
drag, startPoint x: 435, startPoint y: 186, endPoint x: 450, endPoint y: 214, distance: 31.2
click at [450, 214] on button "Where 1274 North Crescent Heights Boulevard, West Hollywood Start Time Sep 05 -…" at bounding box center [351, 201] width 200 height 163
click at [305, 194] on p "Weekly Discount (7+ days)" at bounding box center [290, 189] width 68 height 9
click at [334, 194] on span "info" at bounding box center [330, 189] width 9 height 9
click at [436, 180] on p "$401.00 x 7 days" at bounding box center [424, 175] width 44 height 9
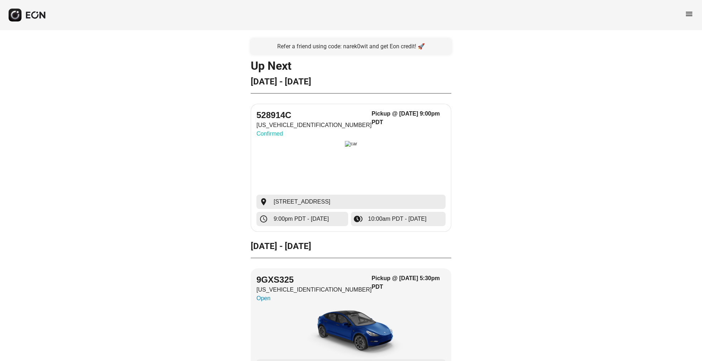
scroll to position [0, 0]
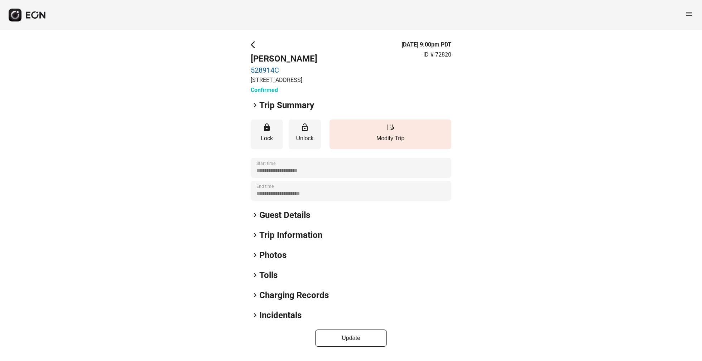
scroll to position [2, 0]
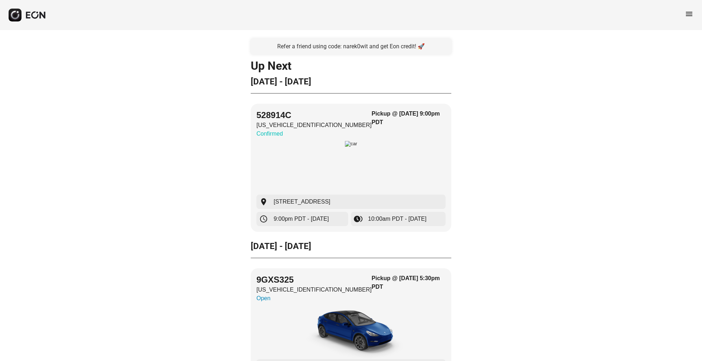
click at [689, 12] on span "menu" at bounding box center [688, 14] width 9 height 9
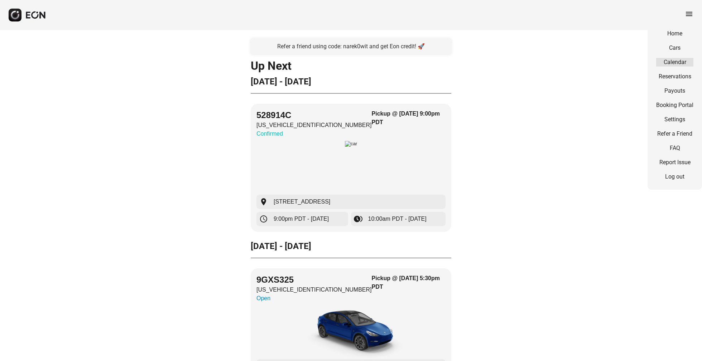
click at [676, 59] on link "Calendar" at bounding box center [674, 62] width 37 height 9
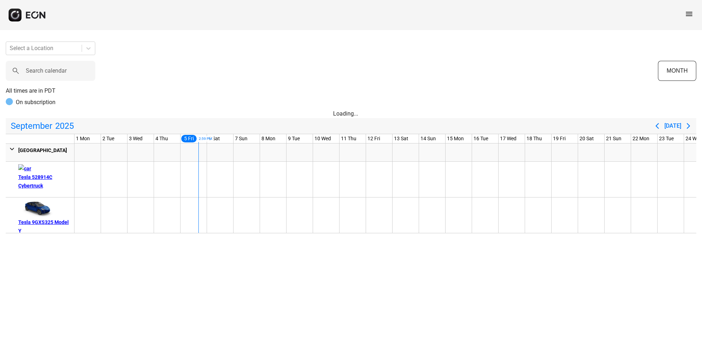
scroll to position [0, 107]
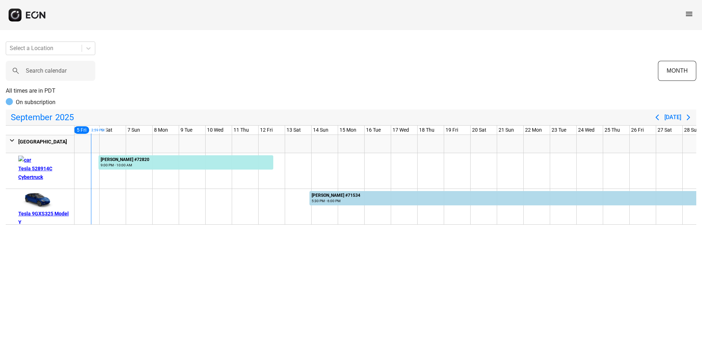
click at [95, 200] on div at bounding box center [86, 206] width 26 height 35
click at [100, 202] on div at bounding box center [113, 206] width 26 height 35
click at [59, 47] on div at bounding box center [44, 48] width 68 height 10
click at [175, 74] on div "Search calendar" at bounding box center [332, 71] width 652 height 20
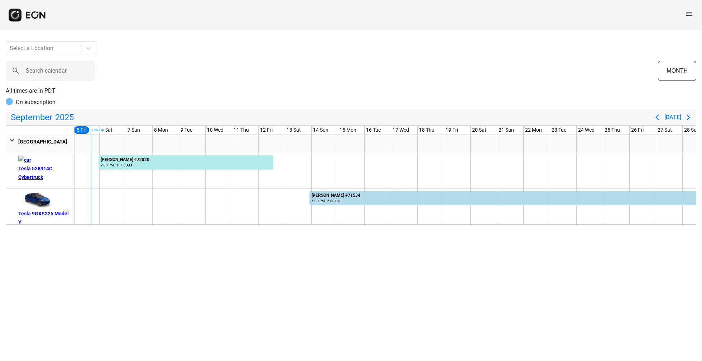
click at [44, 217] on div "Tesla 9GXS325 Model Y" at bounding box center [44, 217] width 53 height 17
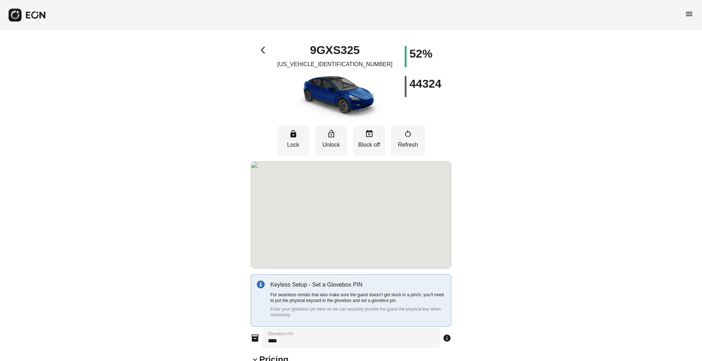
select select "**"
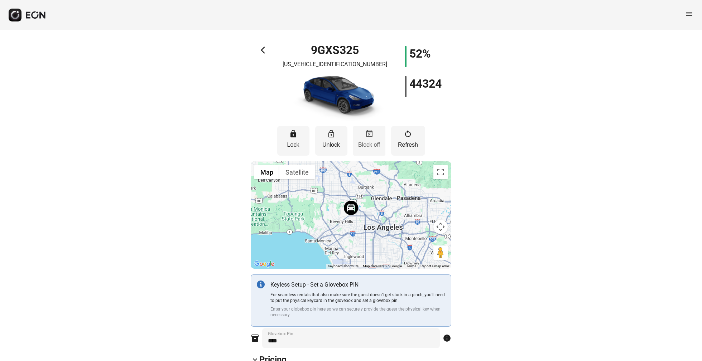
click at [374, 135] on button "event_busy Block off" at bounding box center [369, 141] width 32 height 30
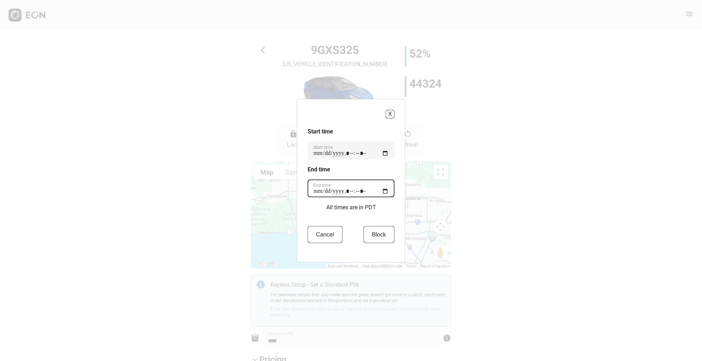
click at [332, 191] on time "End time" at bounding box center [351, 188] width 87 height 18
type time "**********"
click at [383, 218] on div "Start time Start time End time End time All times are in PDT Cancel Block" at bounding box center [351, 189] width 87 height 125
click at [372, 236] on button "Block" at bounding box center [378, 234] width 31 height 17
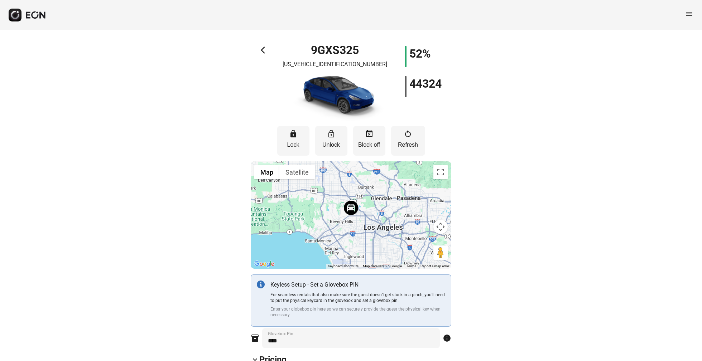
click at [692, 13] on span "menu" at bounding box center [688, 14] width 9 height 9
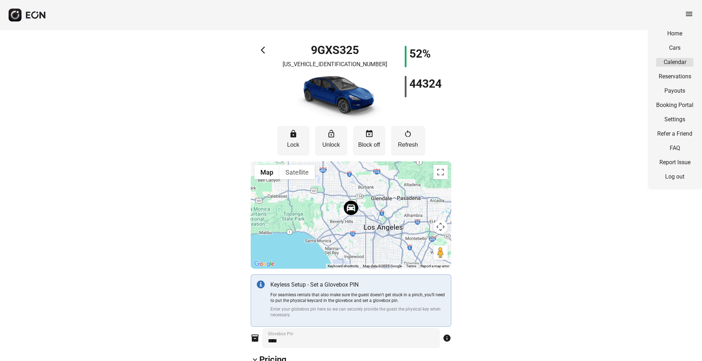
click at [677, 58] on link "Calendar" at bounding box center [674, 62] width 37 height 9
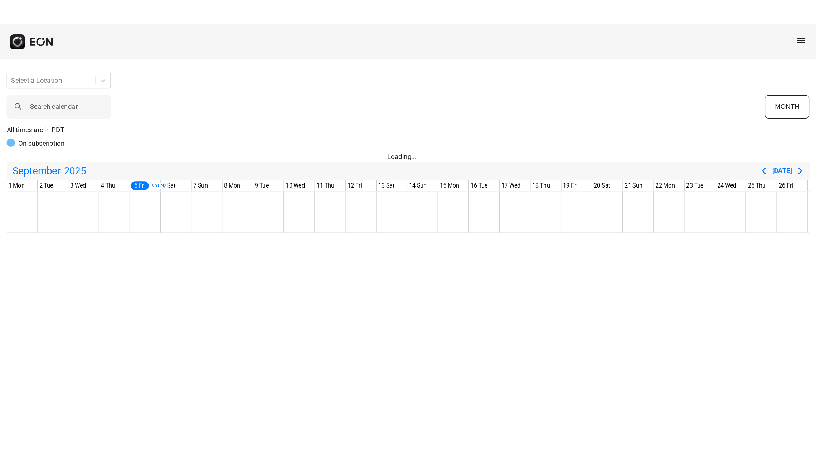
scroll to position [0, 107]
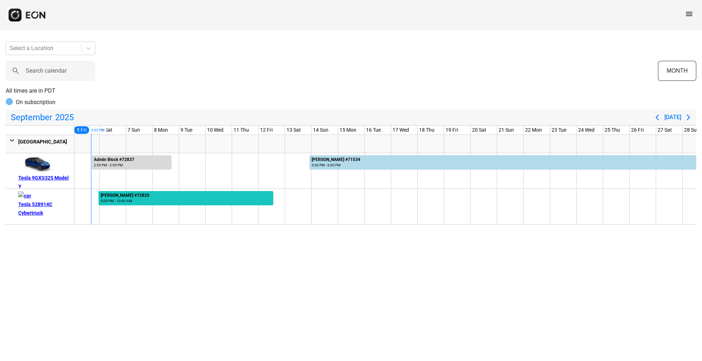
click at [267, 195] on div at bounding box center [185, 198] width 175 height 14
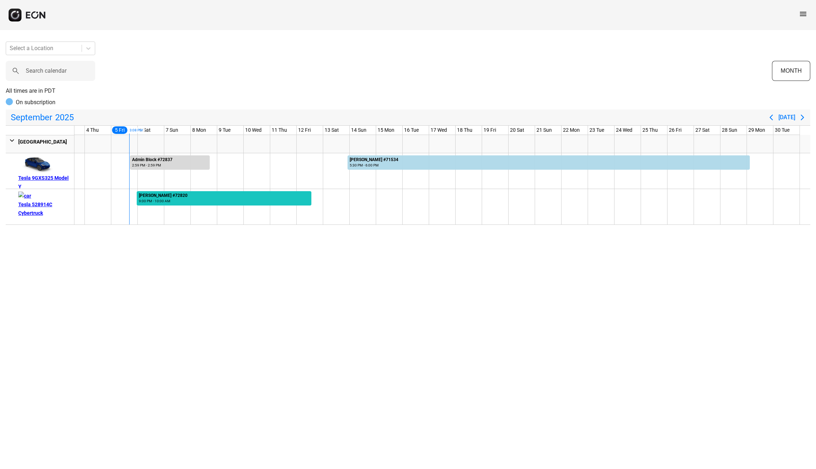
scroll to position [0, 69]
